Goal: Task Accomplishment & Management: Use online tool/utility

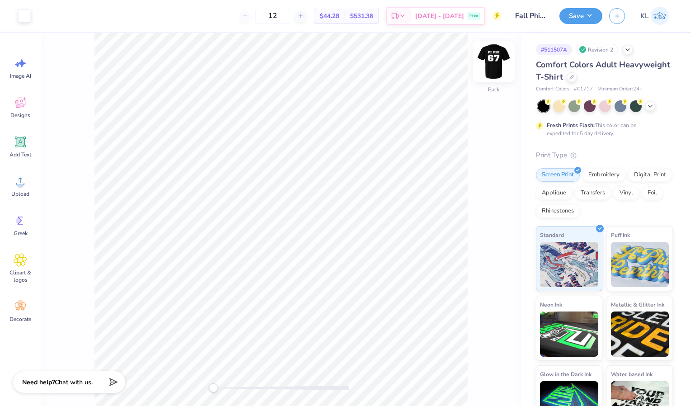
click at [494, 60] on img at bounding box center [493, 61] width 36 height 36
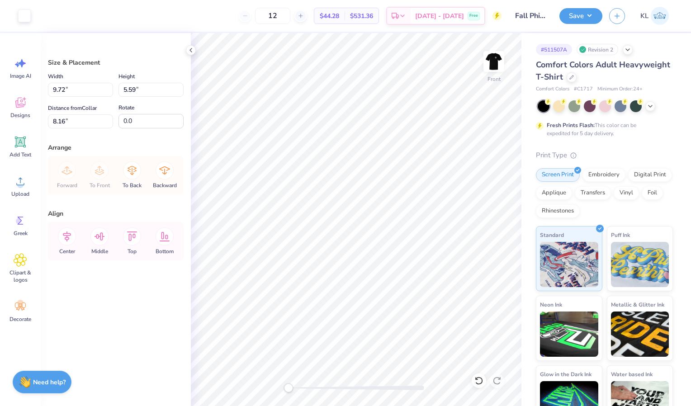
type input "9.72"
click at [411, 307] on li "Group" at bounding box center [427, 309] width 71 height 18
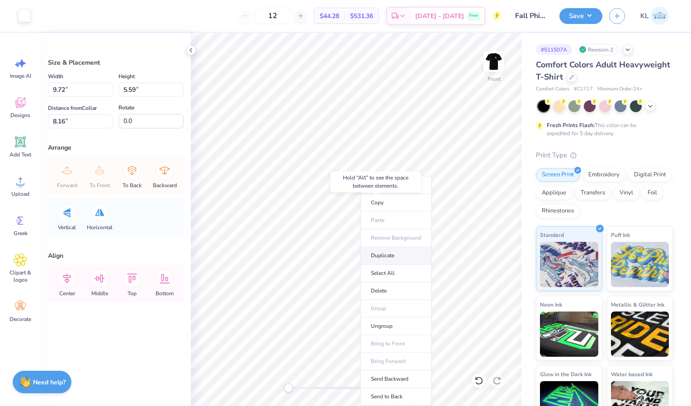
click at [387, 257] on li "Duplicate" at bounding box center [395, 256] width 71 height 18
type input "7.19"
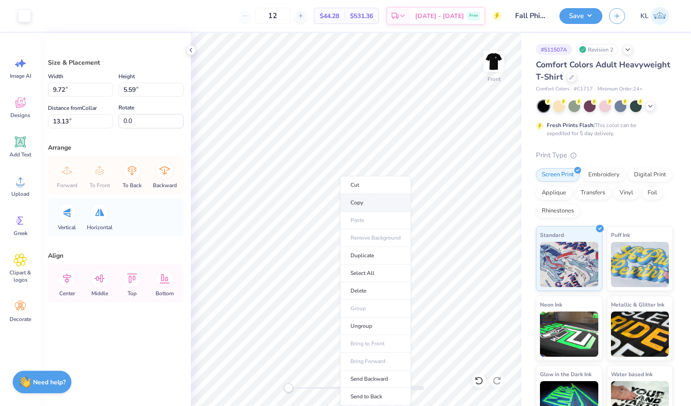
click at [367, 198] on li "Copy" at bounding box center [375, 203] width 71 height 18
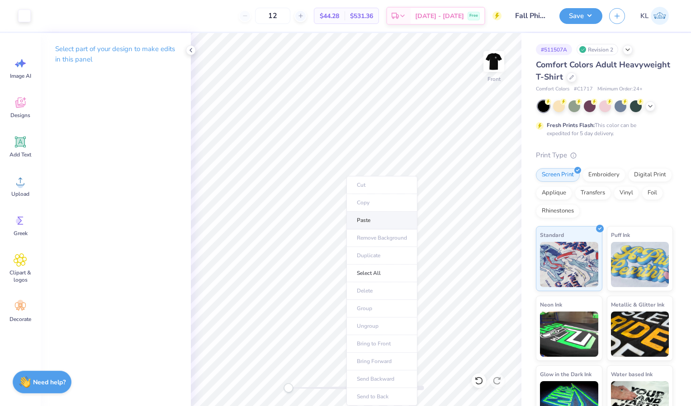
click at [362, 218] on li "Paste" at bounding box center [381, 221] width 71 height 18
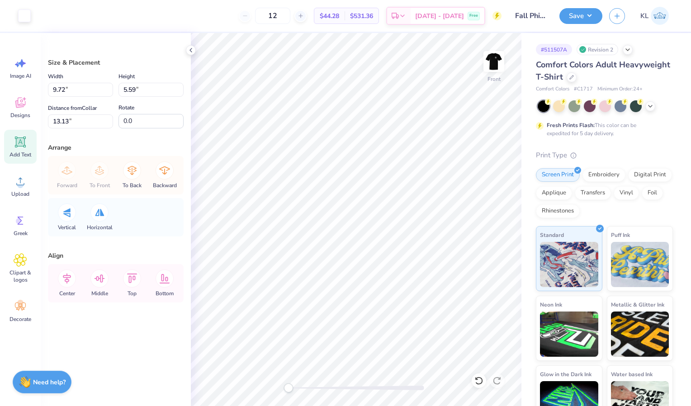
click at [13, 136] on div "Add Text" at bounding box center [20, 147] width 33 height 34
type input "1.81"
type input "1.92"
type input "5.01"
click at [192, 50] on icon at bounding box center [190, 50] width 7 height 7
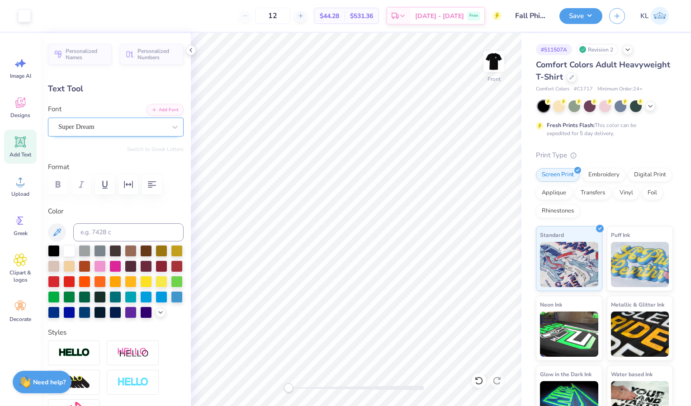
click at [94, 128] on div "Super Dream" at bounding box center [111, 127] width 109 height 14
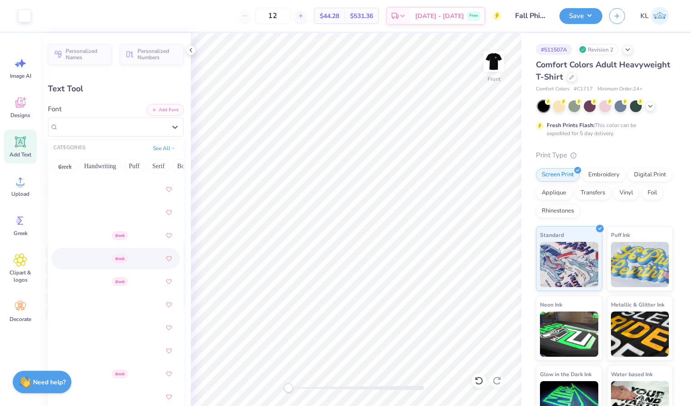
scroll to position [497, 0]
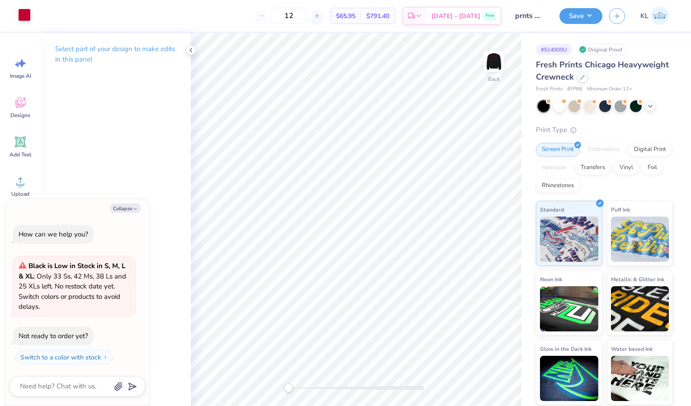
click at [22, 13] on div at bounding box center [24, 15] width 13 height 13
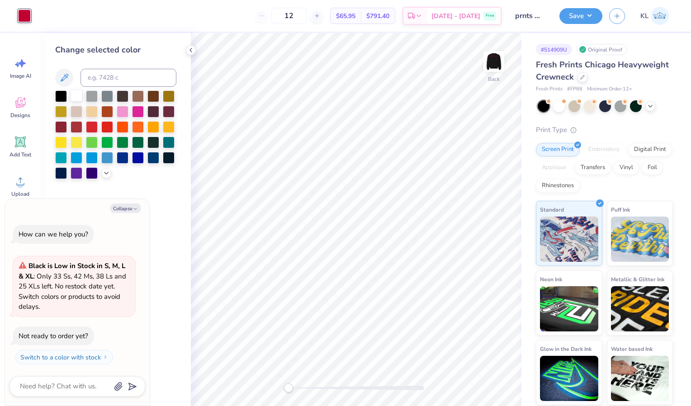
click at [80, 95] on div at bounding box center [77, 95] width 12 height 12
click at [77, 95] on div at bounding box center [77, 95] width 12 height 12
click at [90, 127] on div at bounding box center [92, 126] width 12 height 12
click at [478, 380] on icon at bounding box center [478, 380] width 9 height 9
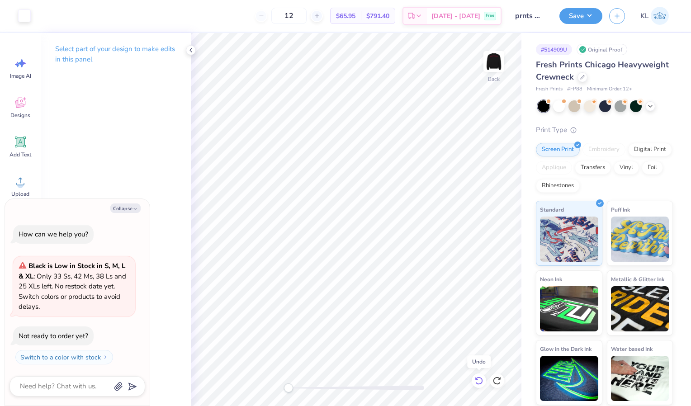
click at [478, 380] on icon at bounding box center [478, 380] width 9 height 9
click at [191, 46] on div at bounding box center [191, 50] width 10 height 10
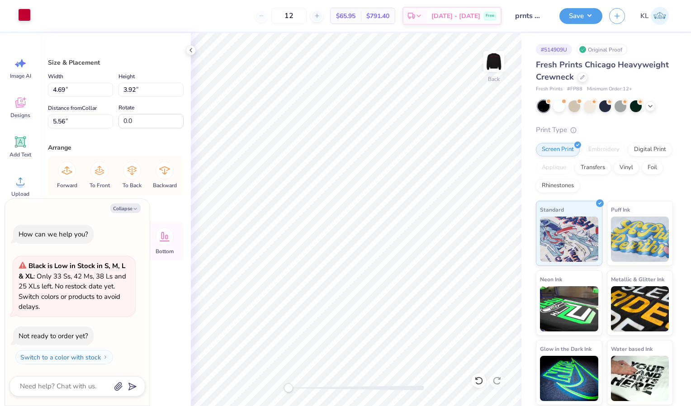
click at [23, 11] on div at bounding box center [24, 15] width 13 height 13
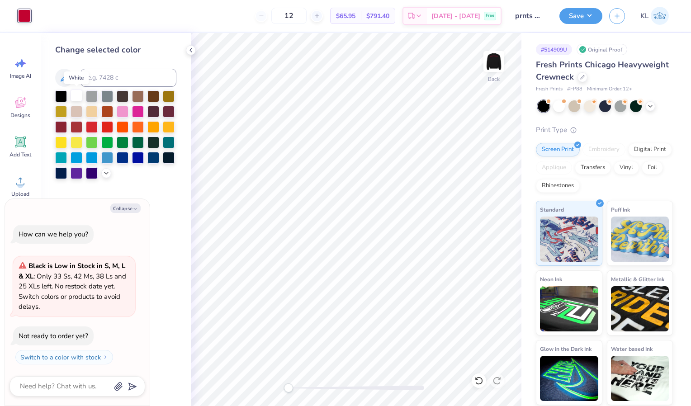
click at [77, 97] on div at bounding box center [77, 95] width 12 height 12
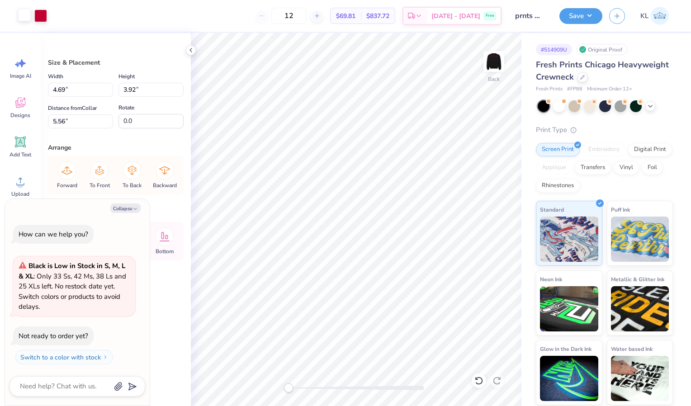
click at [25, 17] on div at bounding box center [24, 15] width 13 height 13
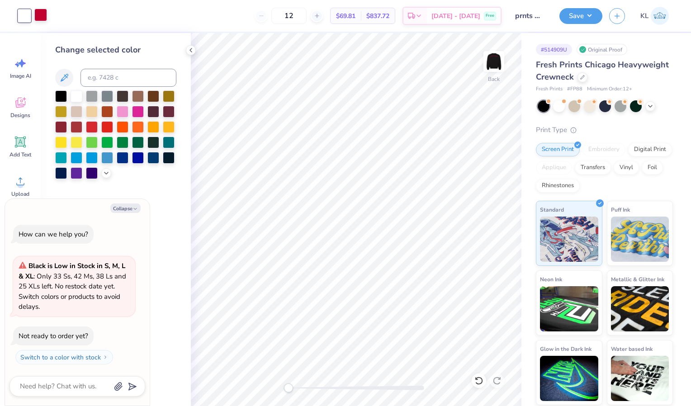
click at [42, 18] on div at bounding box center [40, 15] width 13 height 13
click at [76, 91] on div at bounding box center [77, 95] width 12 height 12
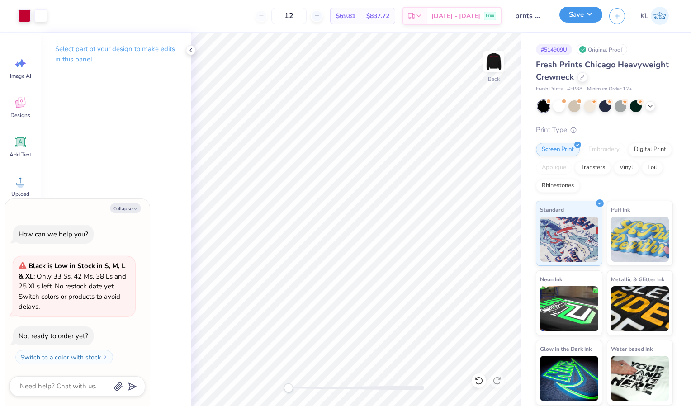
click at [572, 19] on button "Save" at bounding box center [580, 15] width 43 height 16
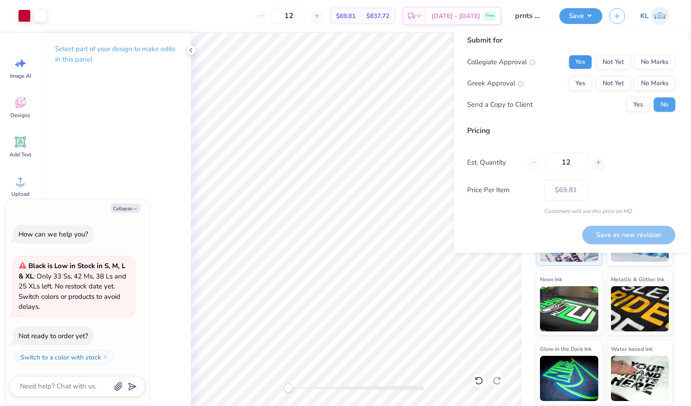
click at [579, 59] on button "Yes" at bounding box center [580, 62] width 24 height 14
click at [582, 80] on button "Yes" at bounding box center [580, 83] width 24 height 14
click at [641, 104] on button "Yes" at bounding box center [638, 104] width 24 height 14
click at [620, 239] on button "Save as new revision" at bounding box center [628, 235] width 93 height 19
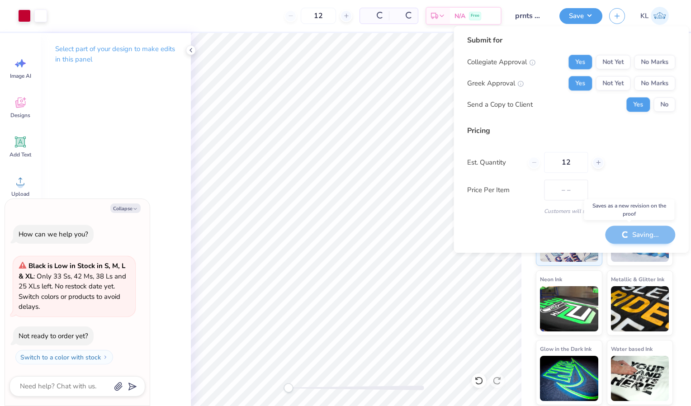
type textarea "x"
type input "– –"
type textarea "x"
type input "$69.81"
type textarea "x"
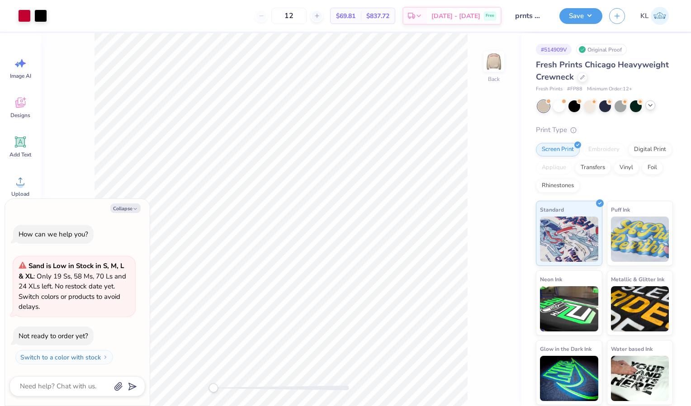
click at [648, 104] on polyline at bounding box center [650, 105] width 4 height 2
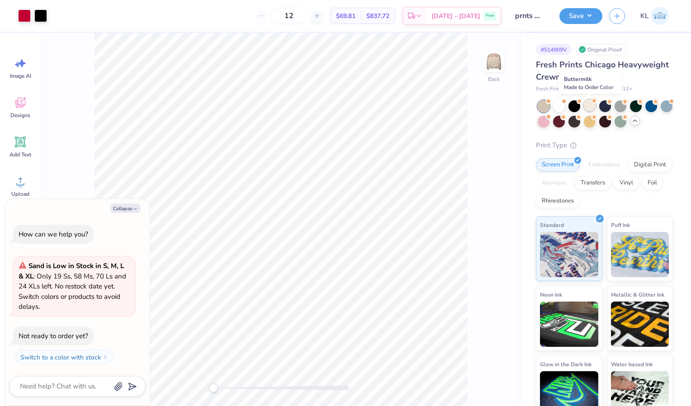
click at [589, 106] on div at bounding box center [590, 105] width 12 height 12
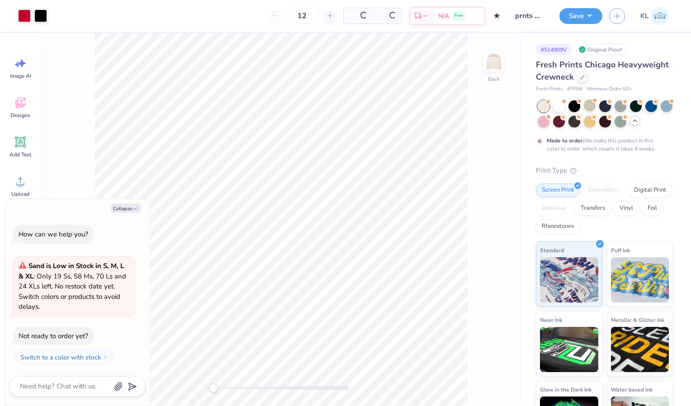
type textarea "x"
type input "50"
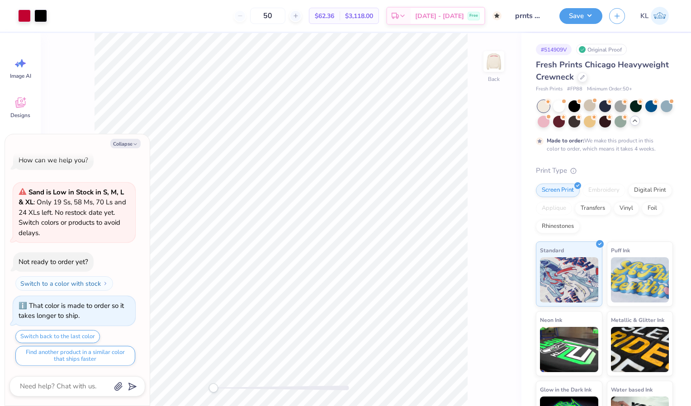
click at [480, 124] on div "Back" at bounding box center [281, 219] width 480 height 373
click at [122, 140] on button "Collapse" at bounding box center [125, 143] width 30 height 9
type textarea "x"
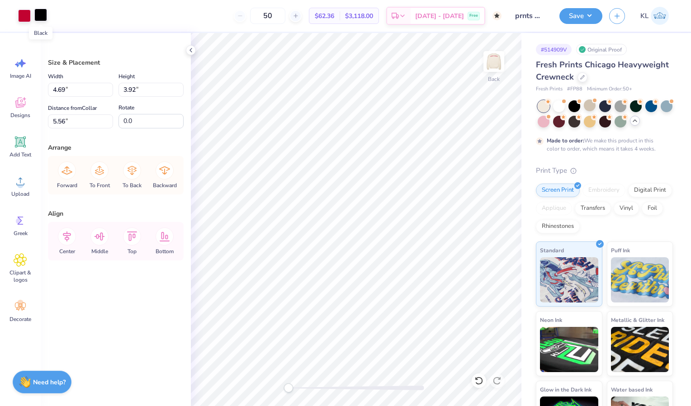
click at [38, 15] on div at bounding box center [40, 15] width 13 height 13
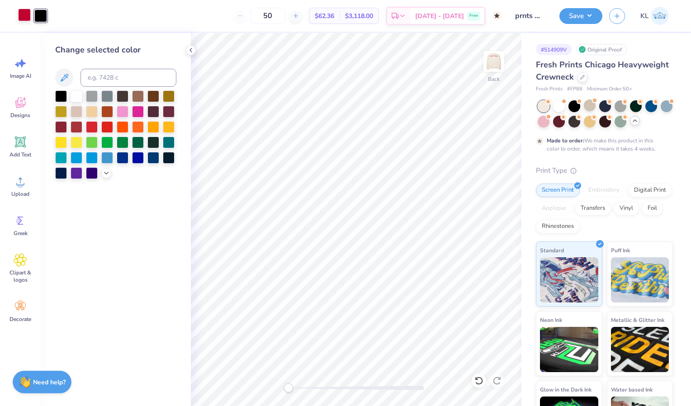
click at [24, 15] on div at bounding box center [24, 15] width 13 height 13
click at [61, 96] on div at bounding box center [61, 95] width 12 height 12
click at [474, 380] on div at bounding box center [478, 380] width 14 height 14
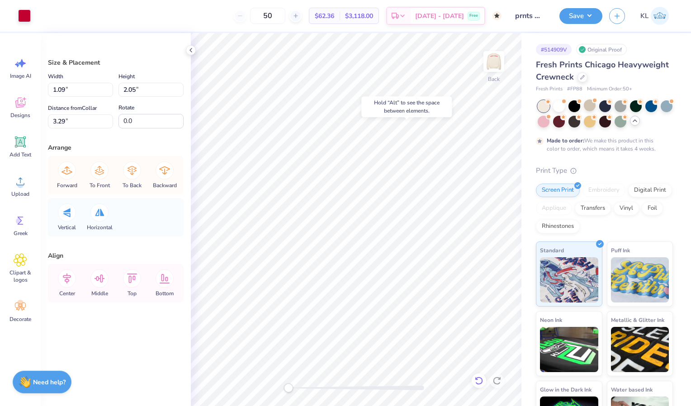
click at [483, 385] on div at bounding box center [478, 380] width 14 height 14
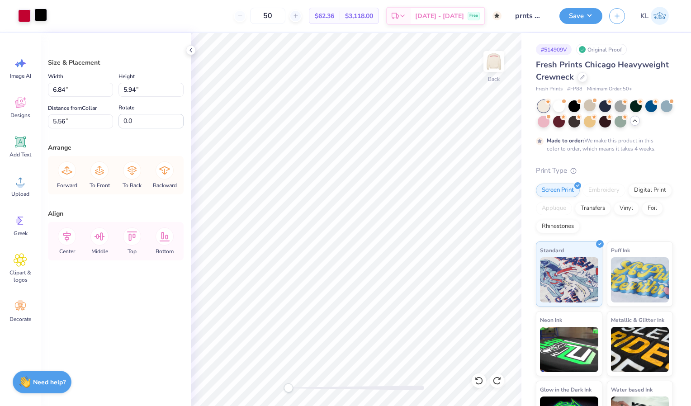
click at [36, 13] on div at bounding box center [40, 15] width 13 height 13
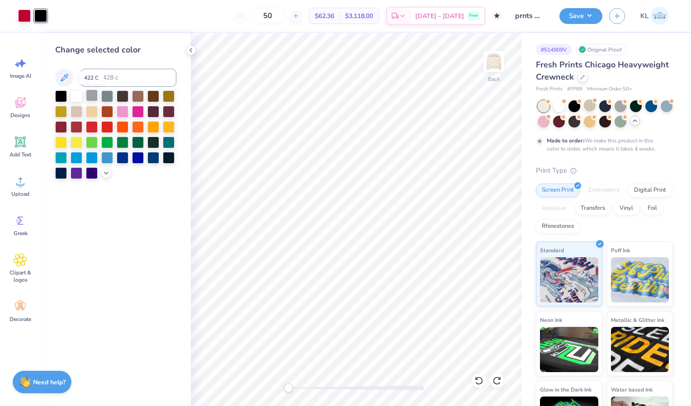
click at [89, 97] on div at bounding box center [92, 95] width 12 height 12
click at [23, 15] on div at bounding box center [24, 15] width 13 height 13
click at [60, 93] on div at bounding box center [61, 95] width 12 height 12
click at [40, 15] on div at bounding box center [40, 15] width 13 height 13
click at [93, 126] on div at bounding box center [92, 126] width 12 height 12
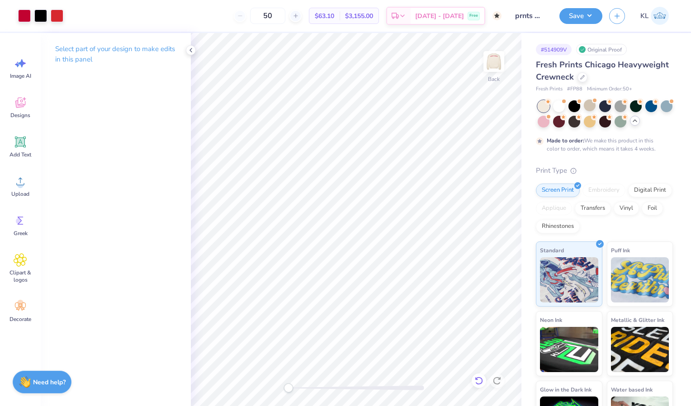
click at [479, 380] on icon at bounding box center [478, 380] width 9 height 9
click at [19, 14] on div at bounding box center [24, 15] width 13 height 13
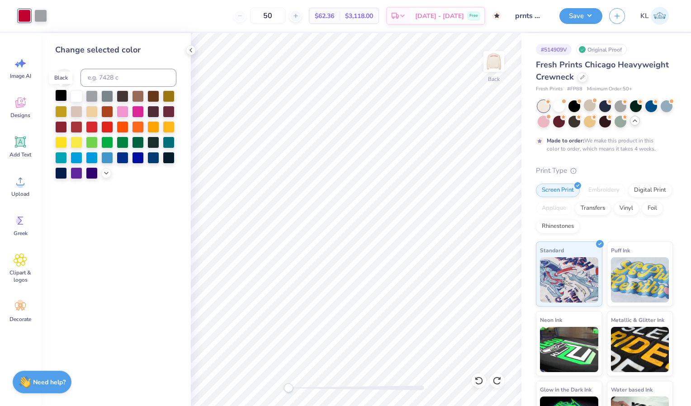
click at [61, 96] on div at bounding box center [61, 95] width 12 height 12
click at [477, 380] on icon at bounding box center [478, 380] width 9 height 9
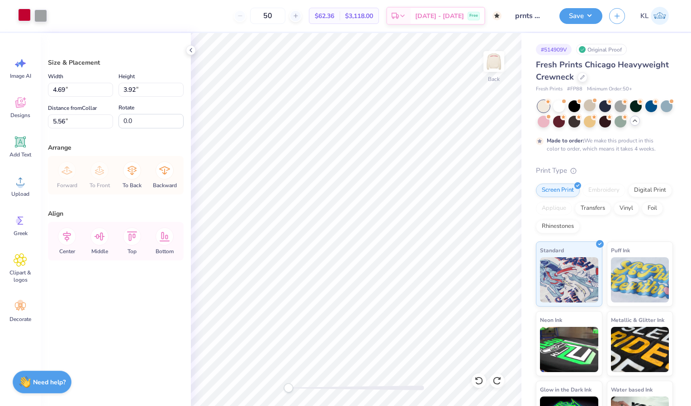
click at [25, 17] on div at bounding box center [24, 15] width 13 height 13
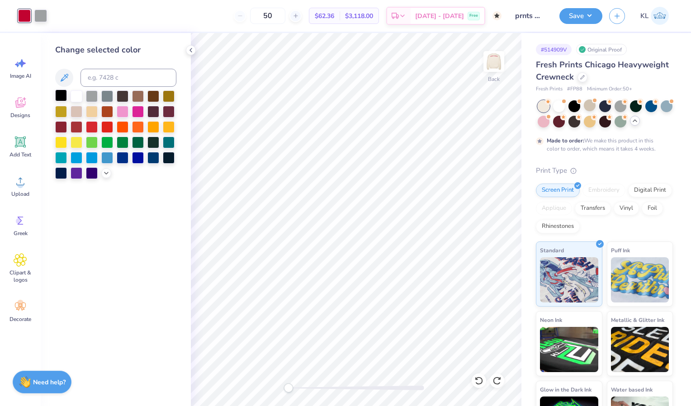
click at [61, 95] on div at bounding box center [61, 95] width 12 height 12
click at [42, 19] on div at bounding box center [40, 15] width 13 height 13
click at [65, 79] on icon at bounding box center [65, 78] width 8 height 8
click at [588, 22] on button "Save" at bounding box center [580, 15] width 43 height 16
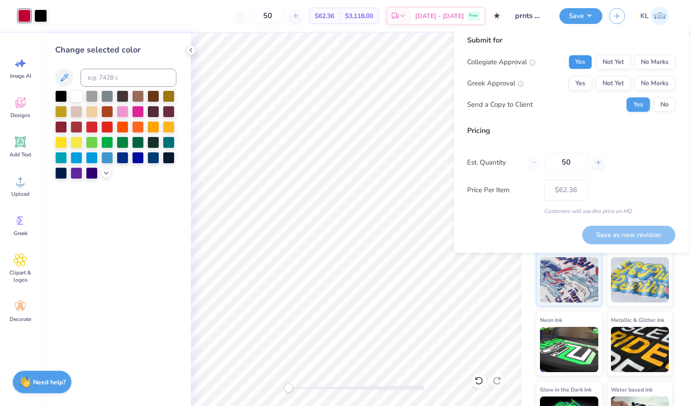
click at [588, 65] on button "Yes" at bounding box center [580, 62] width 24 height 14
click at [583, 88] on button "Yes" at bounding box center [580, 83] width 24 height 14
click at [607, 236] on button "Save as new revision" at bounding box center [628, 235] width 93 height 19
type input "$62.36"
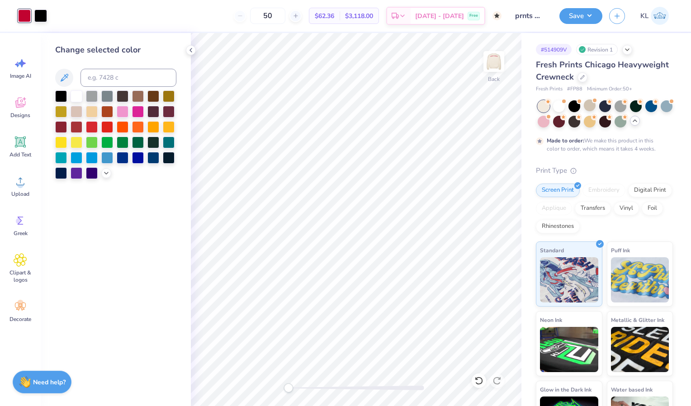
click at [25, 14] on div at bounding box center [24, 15] width 13 height 13
click at [73, 93] on div at bounding box center [77, 95] width 12 height 12
click at [479, 380] on icon at bounding box center [478, 380] width 9 height 9
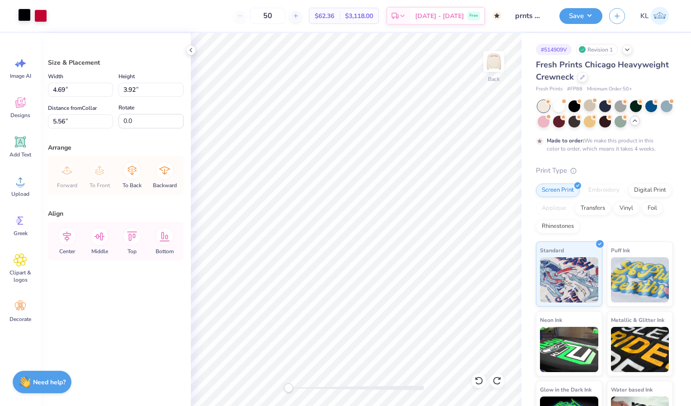
click at [21, 12] on div at bounding box center [24, 15] width 13 height 13
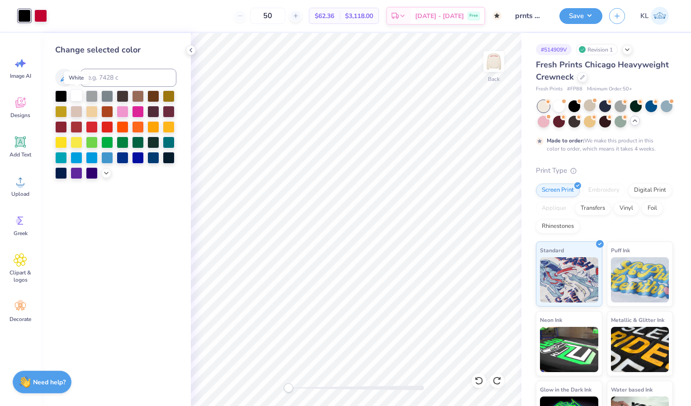
click at [79, 95] on div at bounding box center [77, 95] width 12 height 12
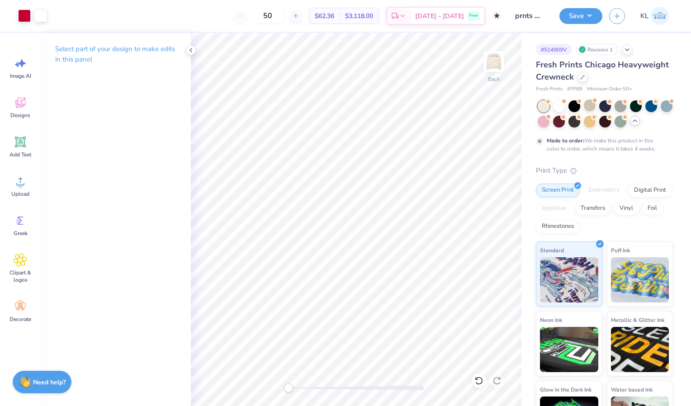
click at [581, 5] on div "Save KL" at bounding box center [625, 16] width 132 height 32
click at [581, 13] on button "Save" at bounding box center [580, 15] width 43 height 16
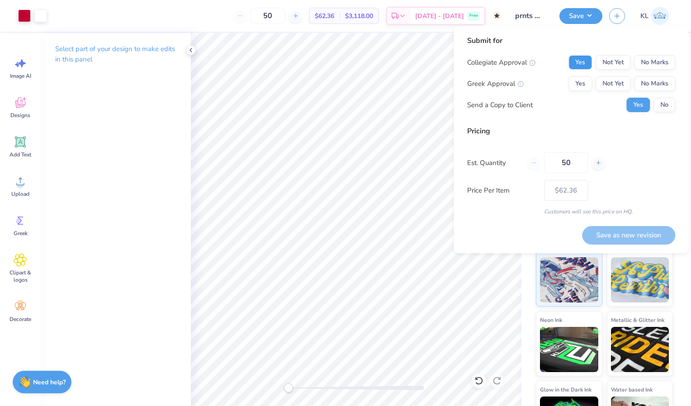
click at [578, 64] on button "Yes" at bounding box center [580, 62] width 24 height 14
click at [580, 84] on button "Yes" at bounding box center [580, 83] width 24 height 14
click at [623, 234] on button "Save as new revision" at bounding box center [628, 235] width 93 height 19
type input "$62.36"
